Goal: Transaction & Acquisition: Purchase product/service

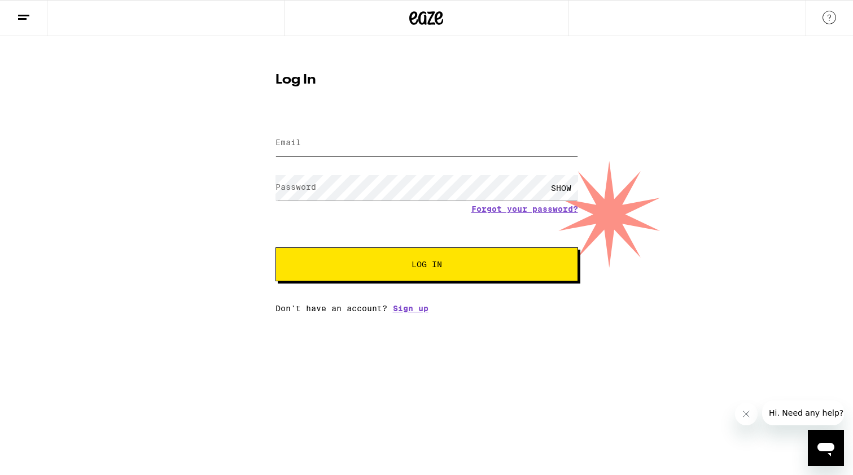
type input "[EMAIL_ADDRESS][DOMAIN_NAME]"
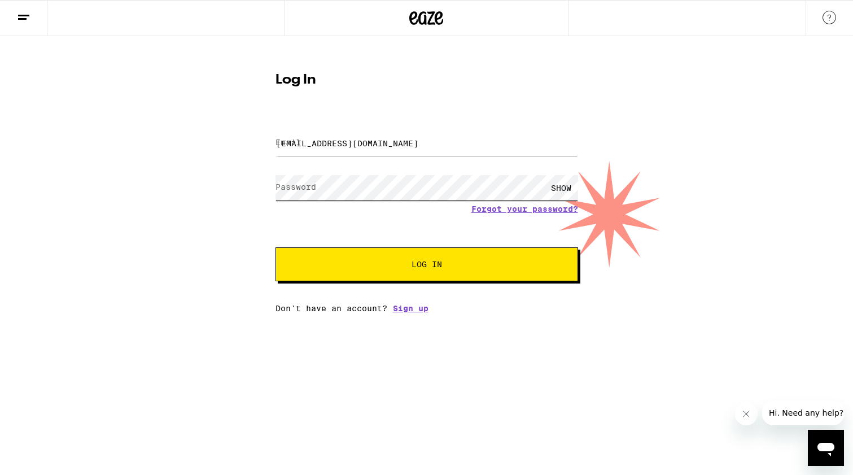
click at [426, 265] on button "Log In" at bounding box center [427, 264] width 303 height 34
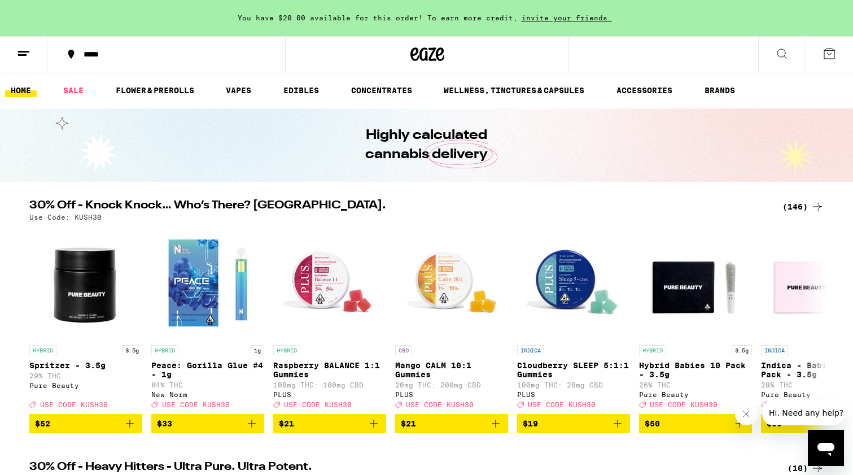
click at [830, 58] on icon at bounding box center [830, 54] width 14 height 14
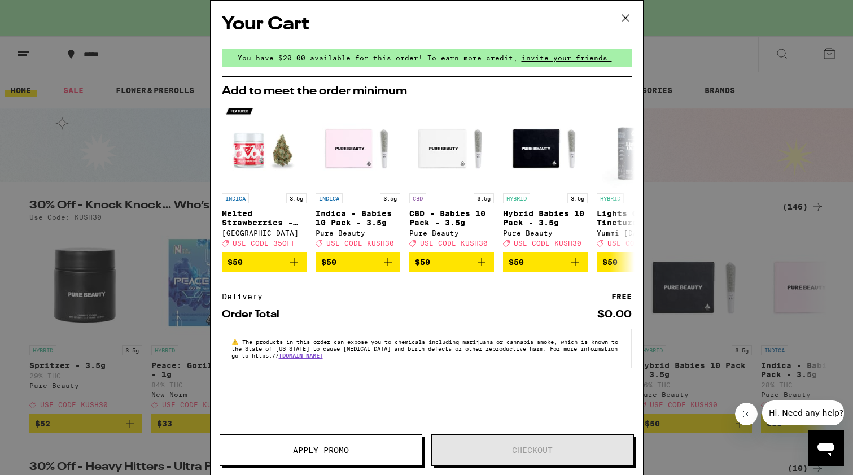
click at [623, 20] on icon at bounding box center [625, 18] width 17 height 17
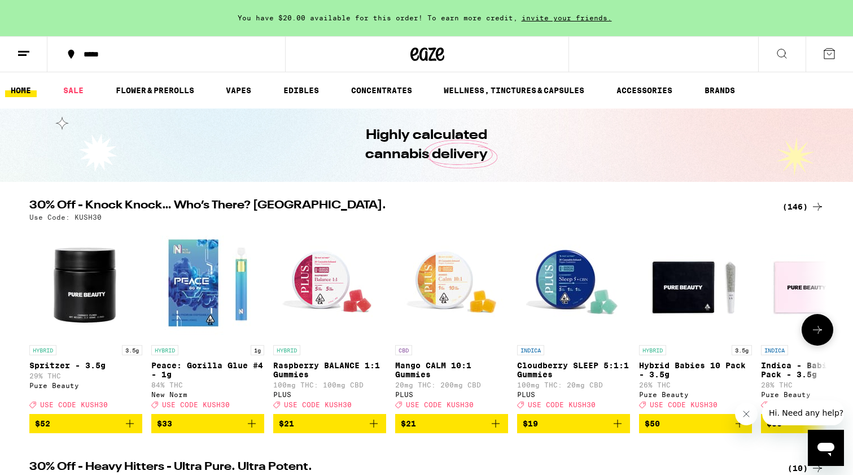
click at [817, 337] on icon at bounding box center [818, 330] width 14 height 14
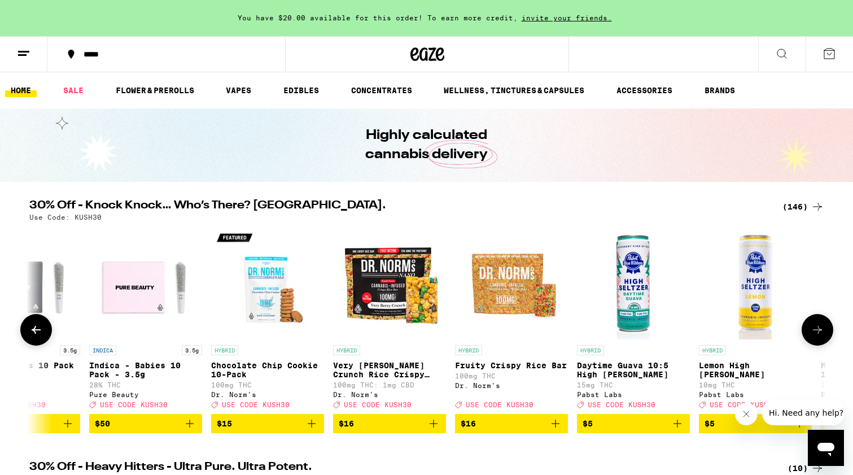
click at [817, 337] on icon at bounding box center [818, 330] width 14 height 14
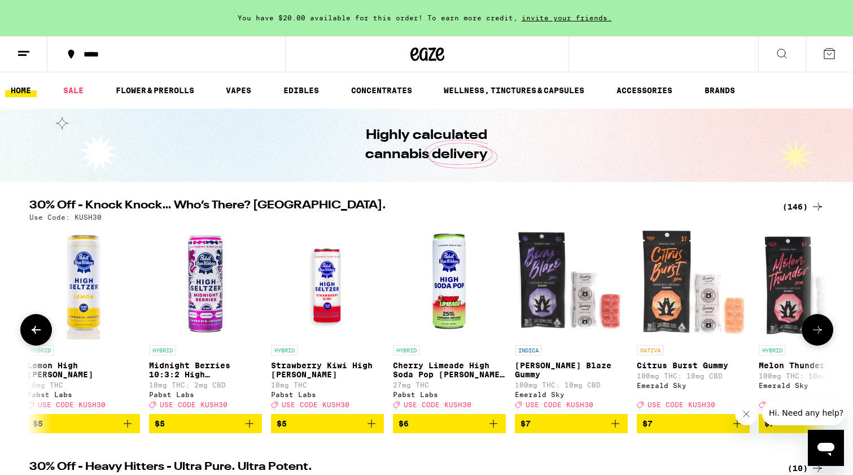
click at [817, 337] on icon at bounding box center [818, 330] width 14 height 14
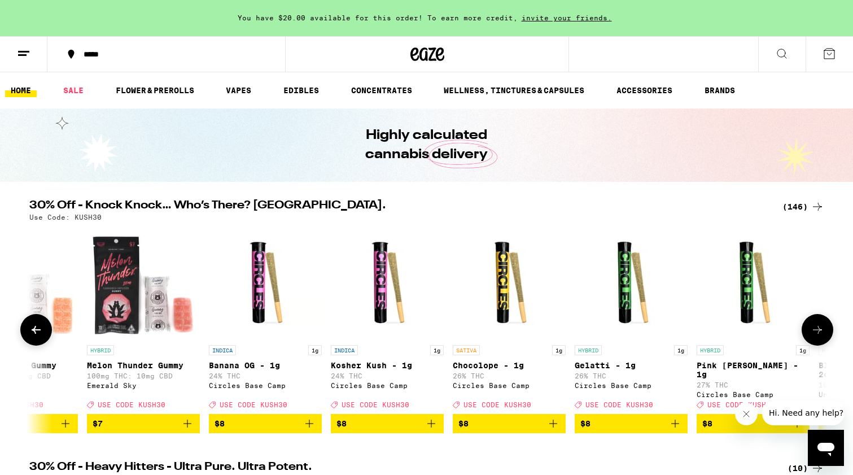
click at [817, 337] on icon at bounding box center [818, 330] width 14 height 14
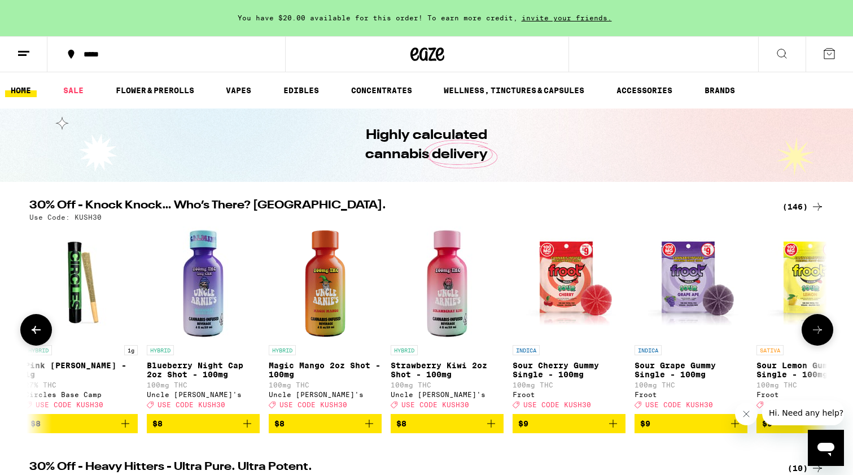
click at [817, 337] on icon at bounding box center [818, 330] width 14 height 14
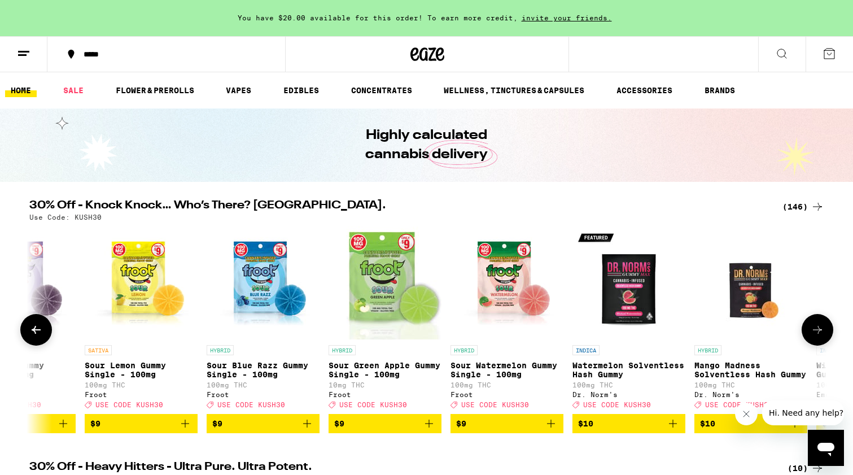
click at [817, 337] on icon at bounding box center [818, 330] width 14 height 14
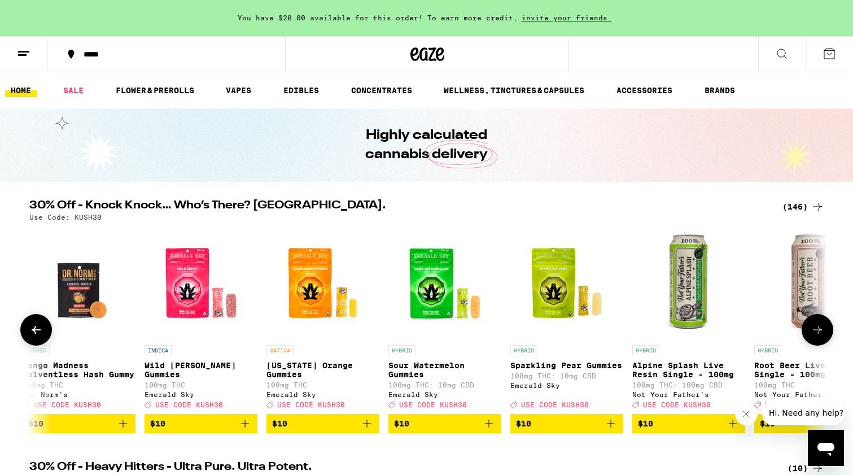
click at [817, 337] on icon at bounding box center [818, 330] width 14 height 14
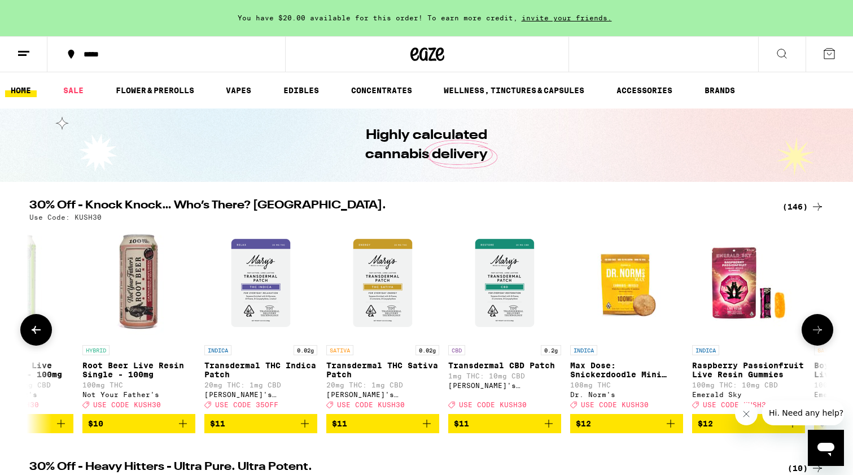
click at [817, 337] on icon at bounding box center [818, 330] width 14 height 14
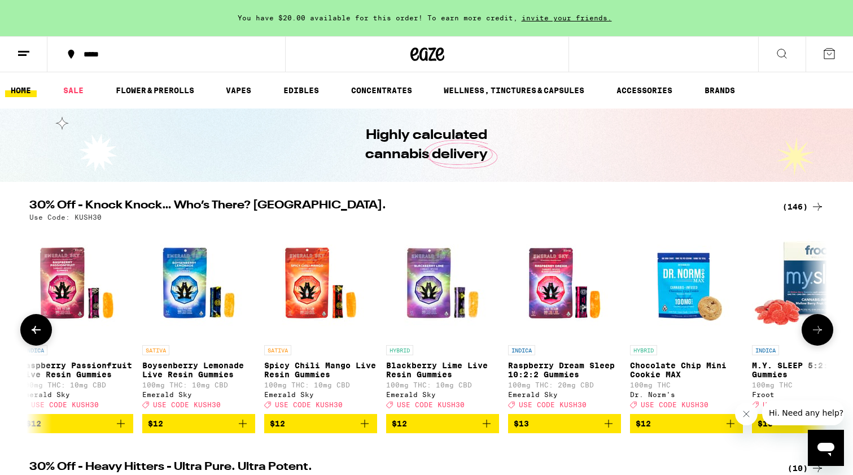
click at [817, 337] on icon at bounding box center [818, 330] width 14 height 14
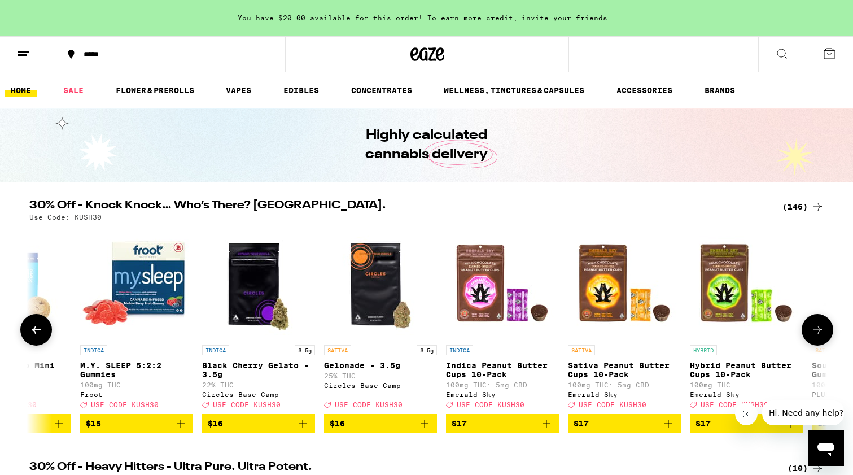
click at [817, 337] on icon at bounding box center [818, 330] width 14 height 14
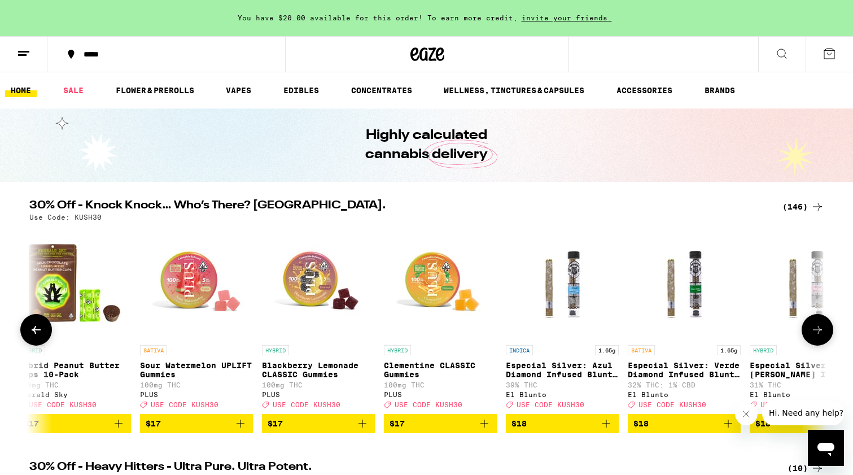
click at [817, 337] on icon at bounding box center [818, 330] width 14 height 14
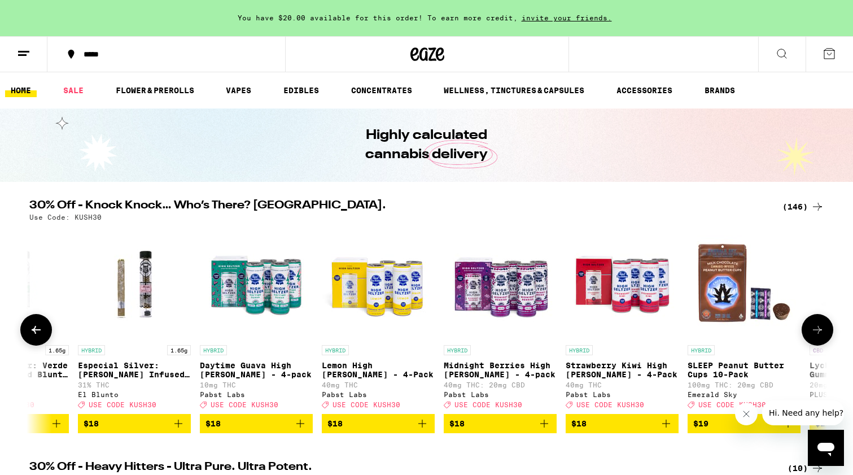
click at [817, 337] on icon at bounding box center [818, 330] width 14 height 14
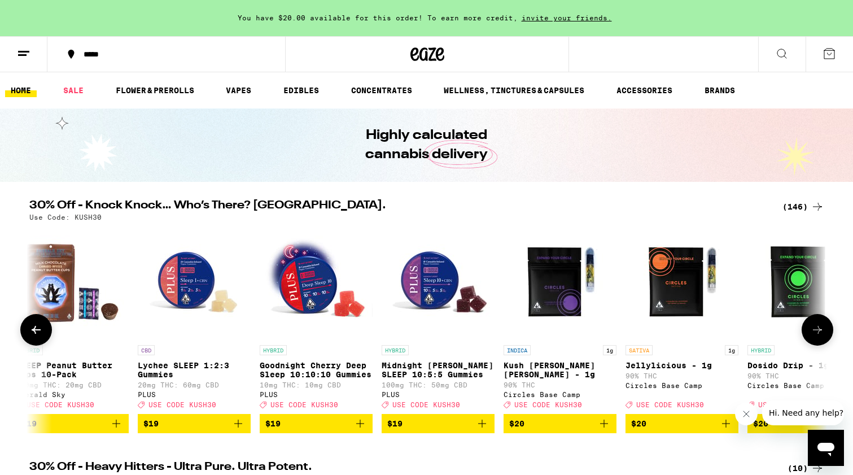
click at [817, 337] on icon at bounding box center [818, 330] width 14 height 14
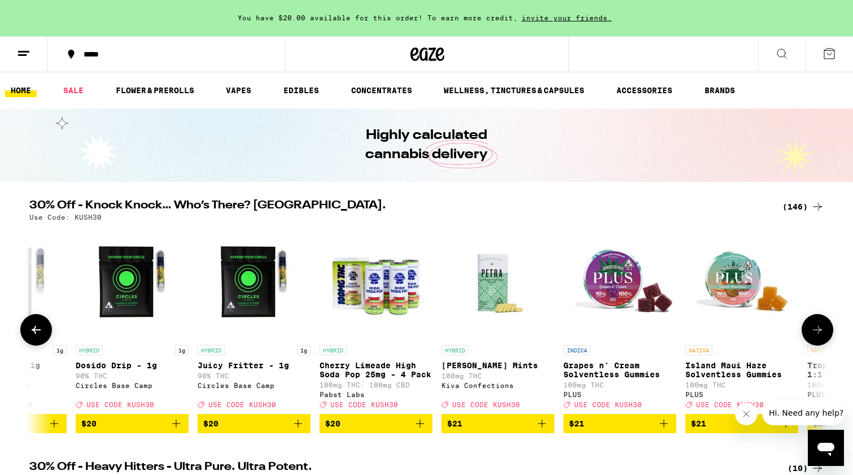
click at [817, 337] on icon at bounding box center [818, 330] width 14 height 14
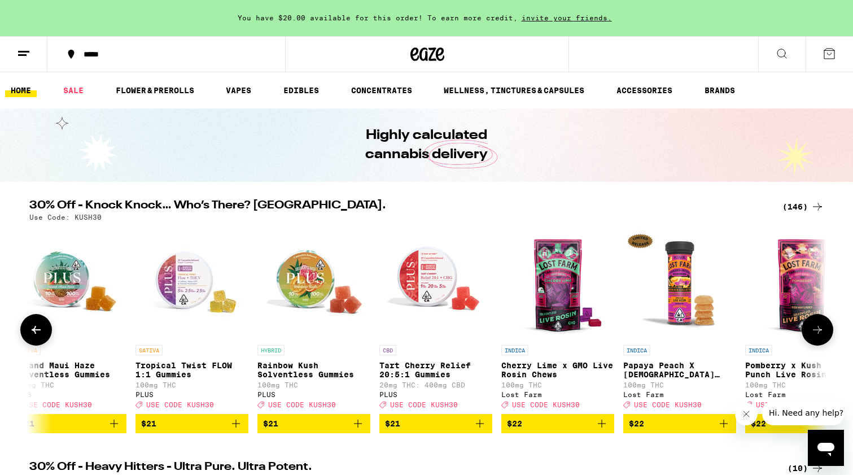
click at [817, 337] on icon at bounding box center [818, 330] width 14 height 14
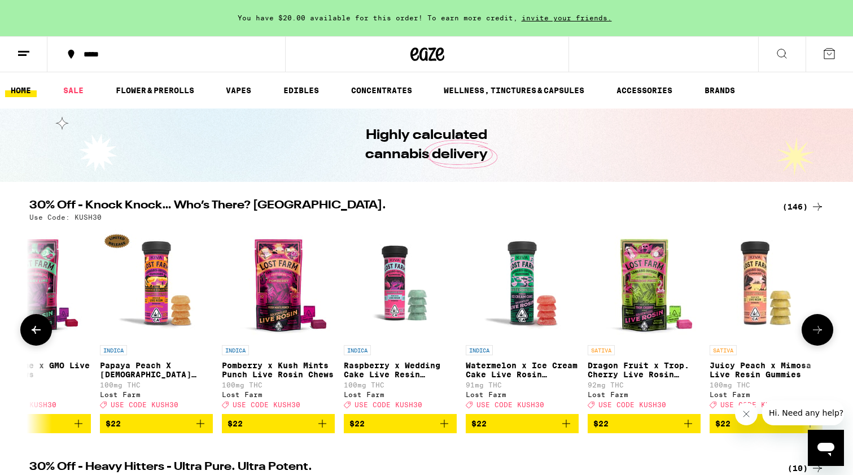
scroll to position [0, 10081]
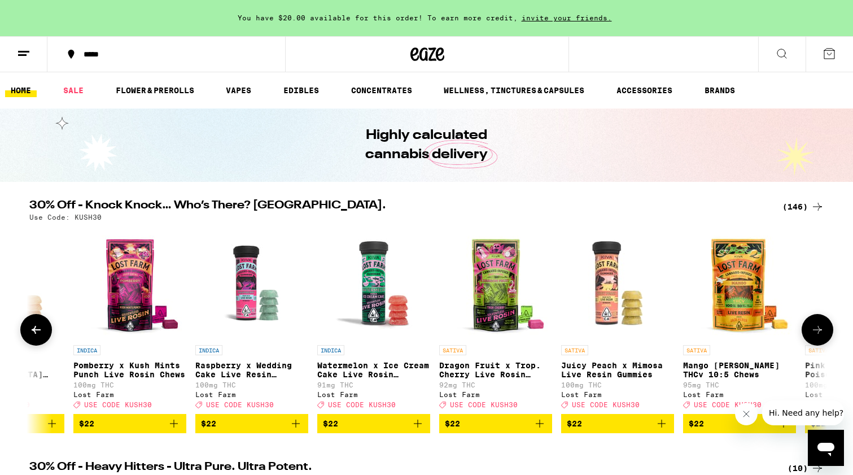
click at [817, 337] on icon at bounding box center [818, 330] width 14 height 14
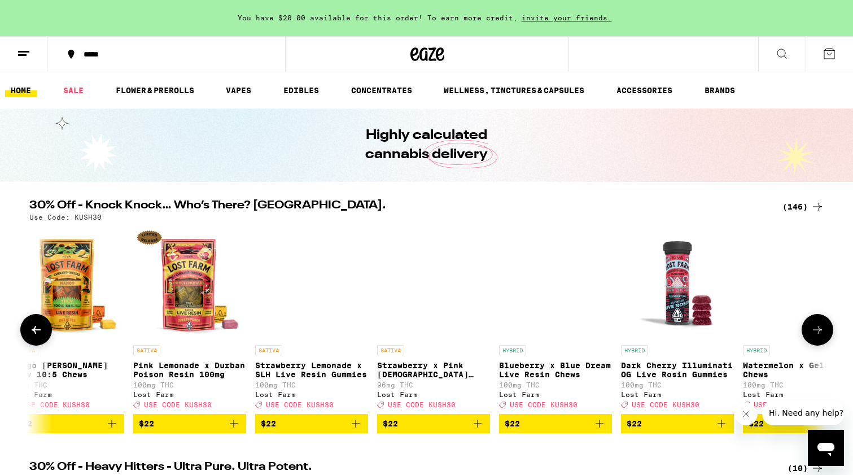
click at [817, 337] on icon at bounding box center [818, 330] width 14 height 14
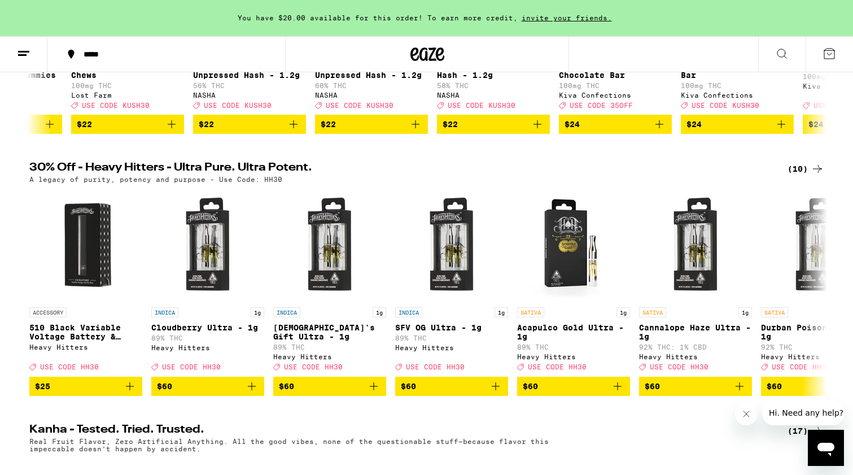
scroll to position [291, 0]
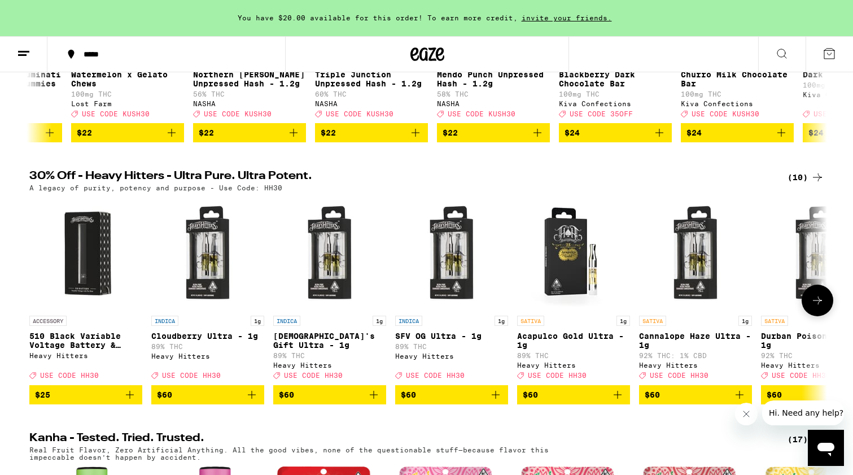
click at [814, 307] on icon at bounding box center [818, 301] width 14 height 14
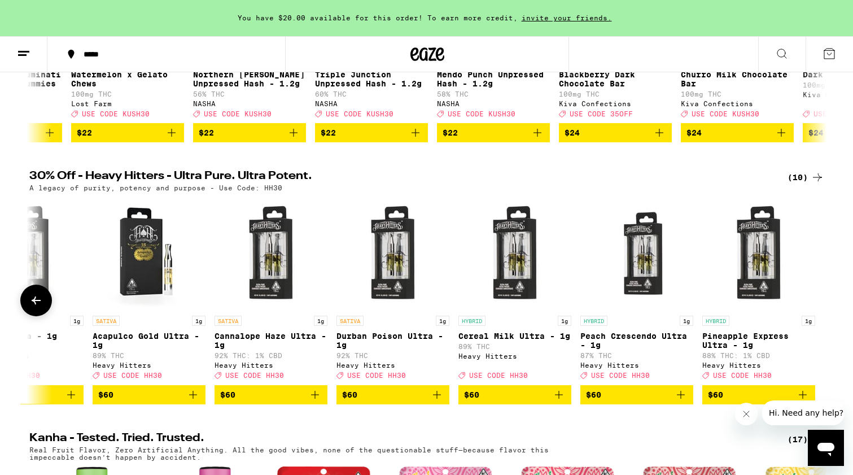
click at [814, 312] on div at bounding box center [818, 301] width 32 height 32
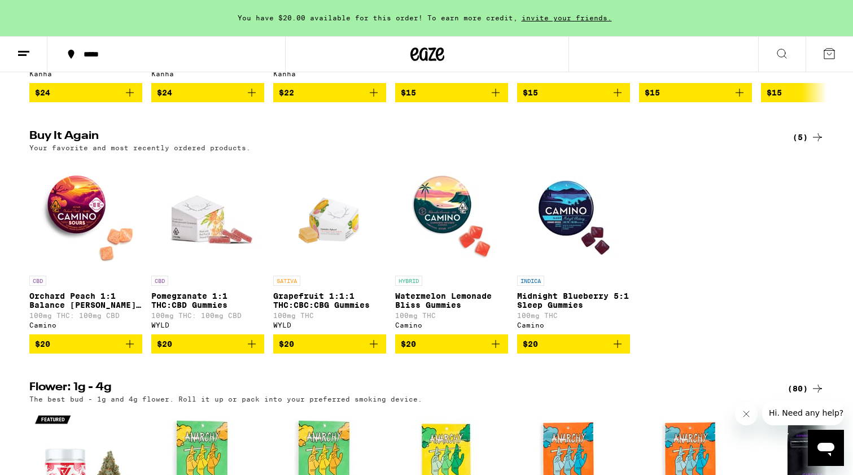
scroll to position [858, 0]
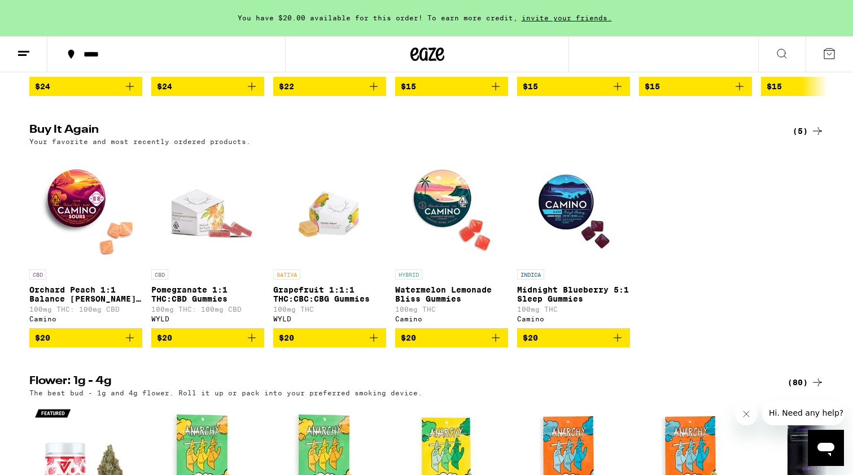
click at [203, 236] on img "Open page for Pomegranate 1:1 THC:CBD Gummies from WYLD" at bounding box center [207, 207] width 113 height 113
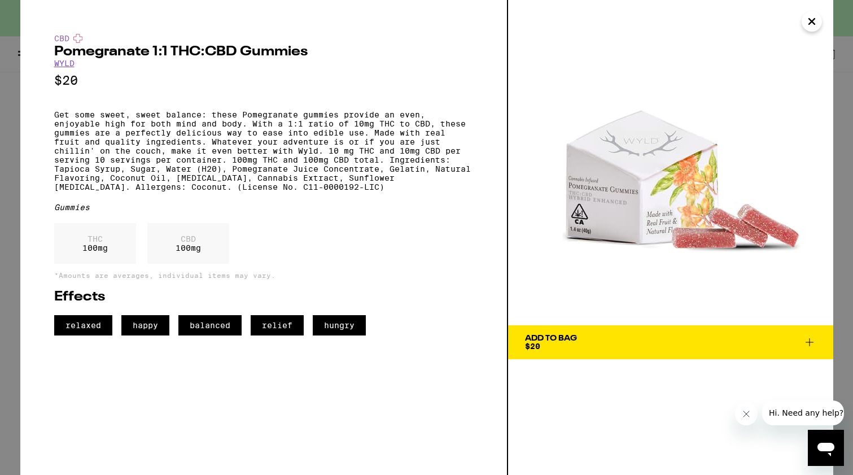
click at [811, 23] on icon "Close" at bounding box center [812, 22] width 6 height 6
